Goal: Task Accomplishment & Management: Manage account settings

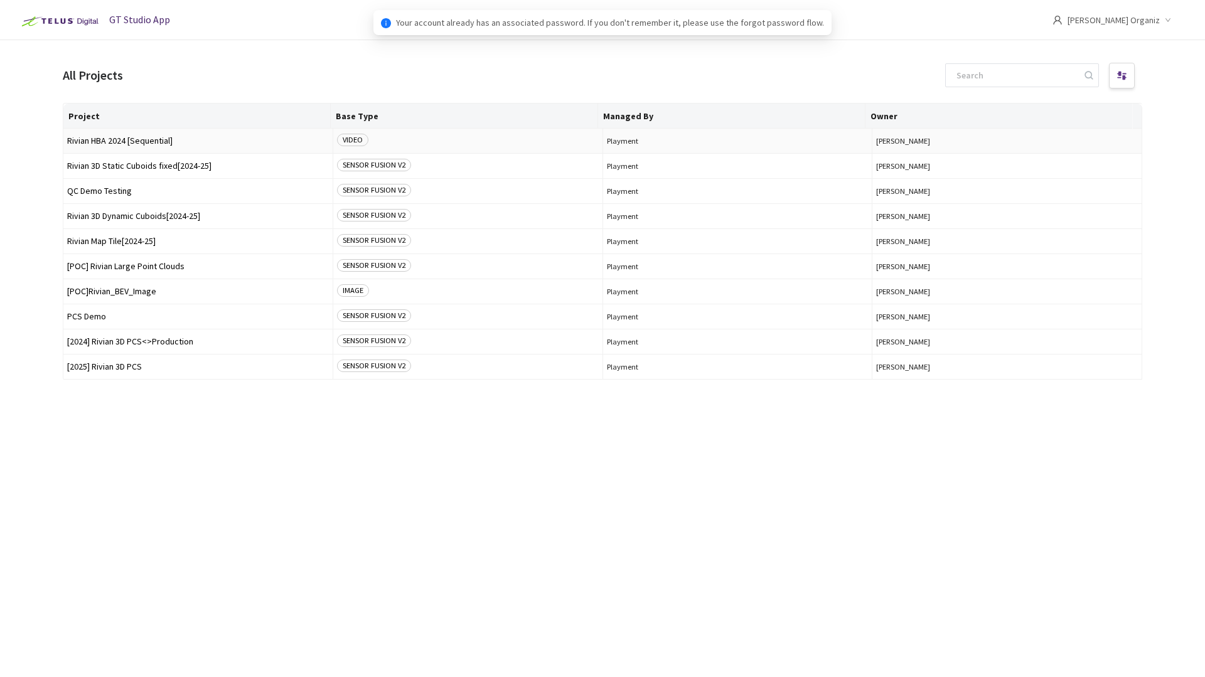
click at [149, 139] on span "Rivian HBA 2024 [Sequential]" at bounding box center [198, 140] width 262 height 9
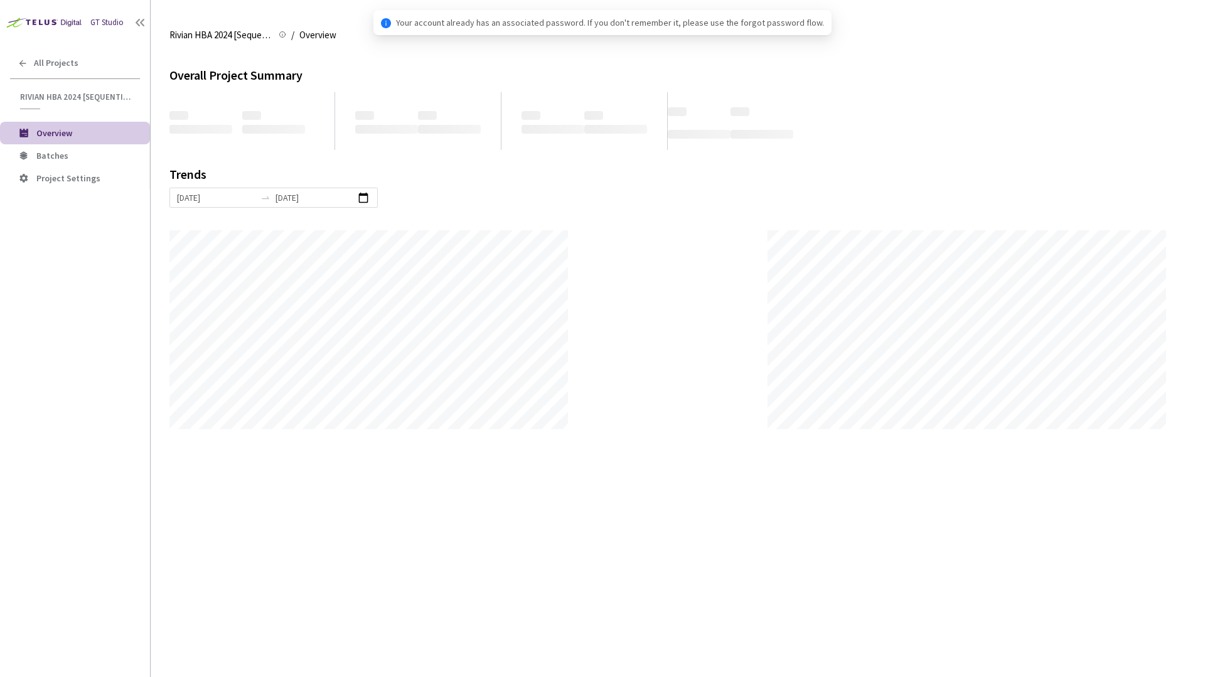
scroll to position [677, 1205]
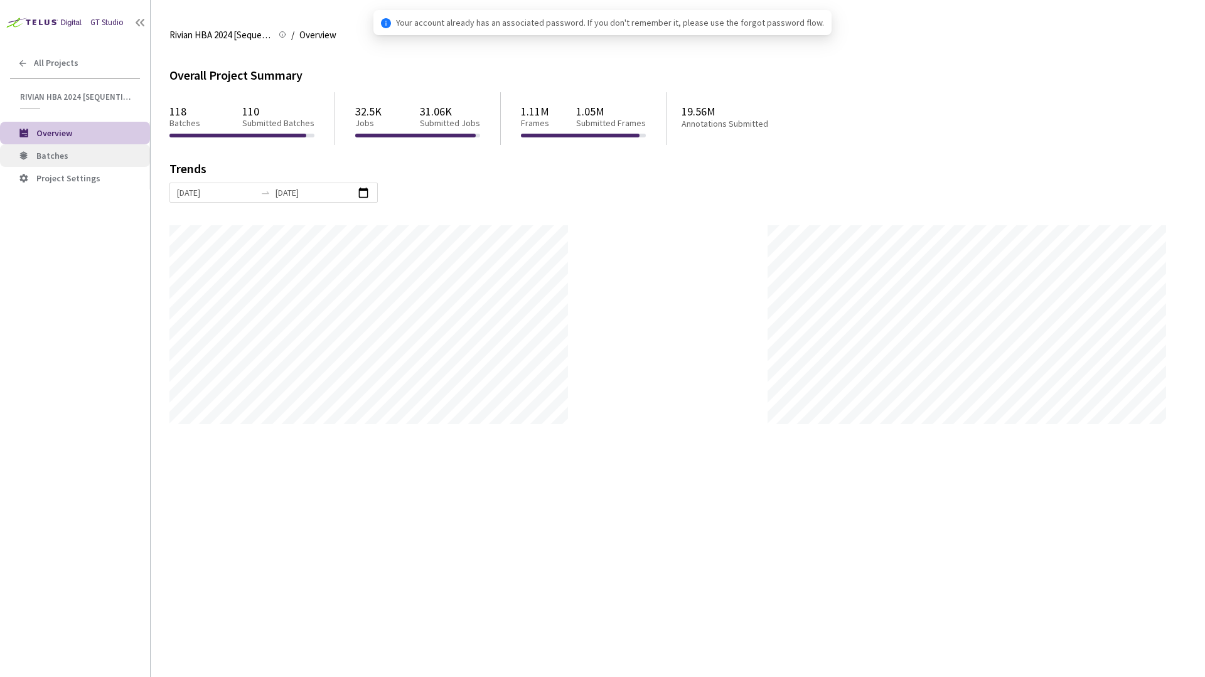
click at [61, 157] on span "Batches" at bounding box center [52, 155] width 32 height 11
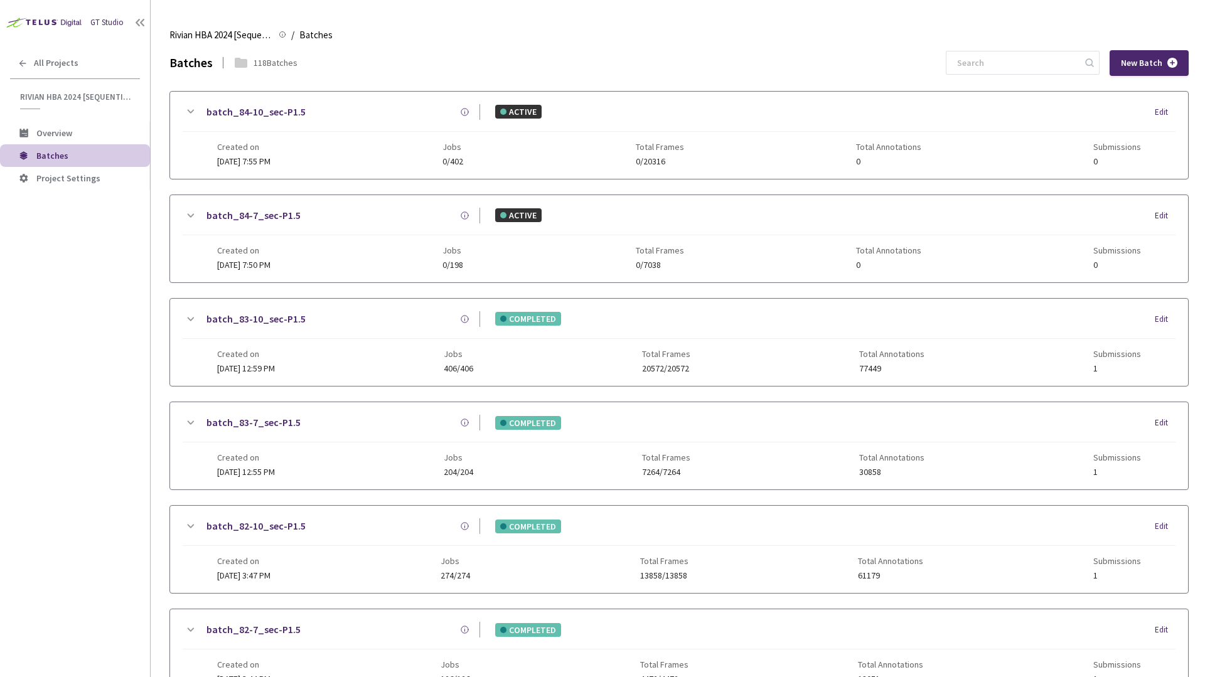
click at [156, 263] on main "Rivian HBA 2024 [Sequential] Rivian HBA 2024 [Sequential] / Batches Batches Bat…" at bounding box center [678, 338] width 1054 height 677
click at [157, 269] on main "Rivian HBA 2024 [Sequential] Rivian HBA 2024 [Sequential] / Batches Batches Bat…" at bounding box center [678, 338] width 1054 height 677
click at [969, 62] on div "Batches 120 Batches New Batch" at bounding box center [678, 63] width 1019 height 26
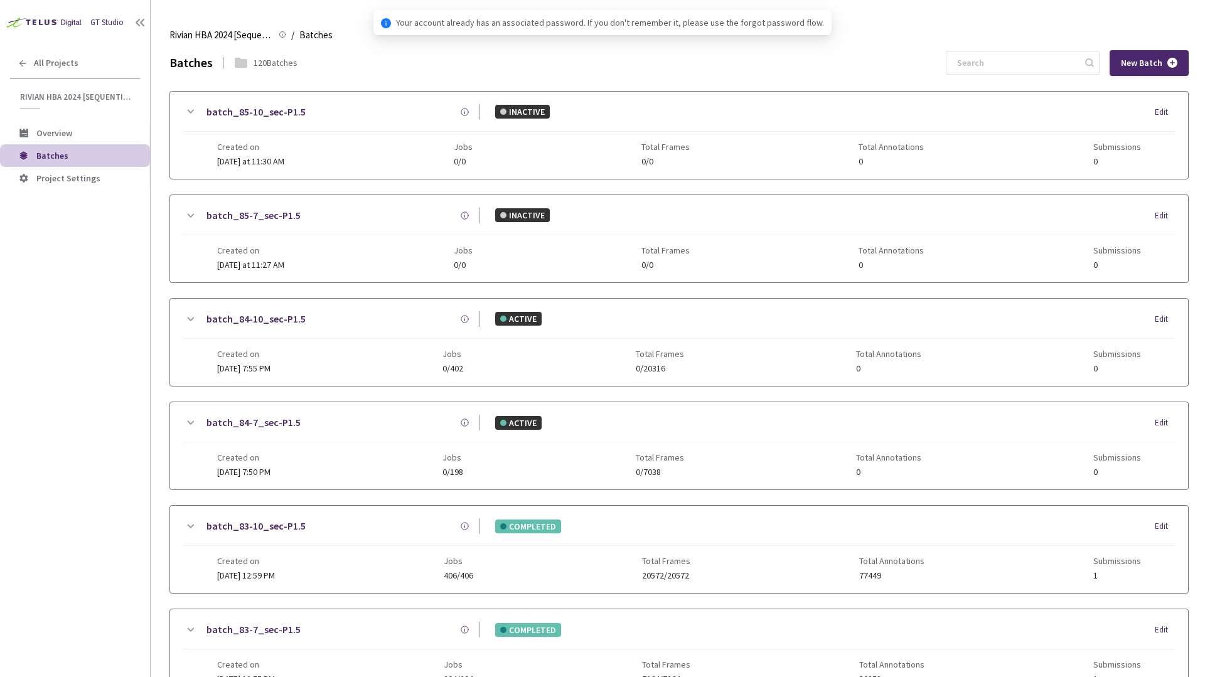
click at [158, 198] on main "Rivian HBA 2024 [Sequential] Rivian HBA 2024 [Sequential] / Batches Batches Bat…" at bounding box center [678, 338] width 1054 height 677
